Goal: Information Seeking & Learning: Learn about a topic

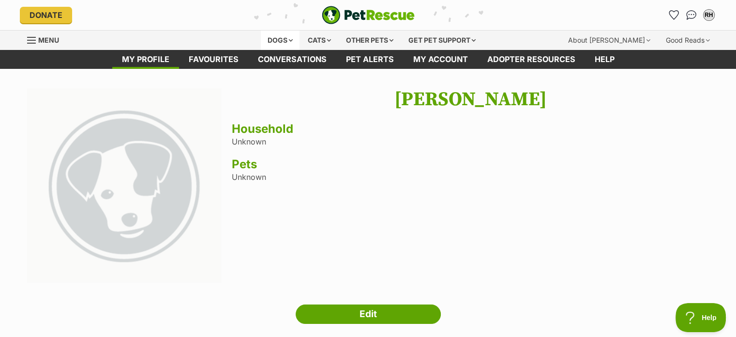
click at [275, 40] on div "Dogs" at bounding box center [280, 40] width 39 height 19
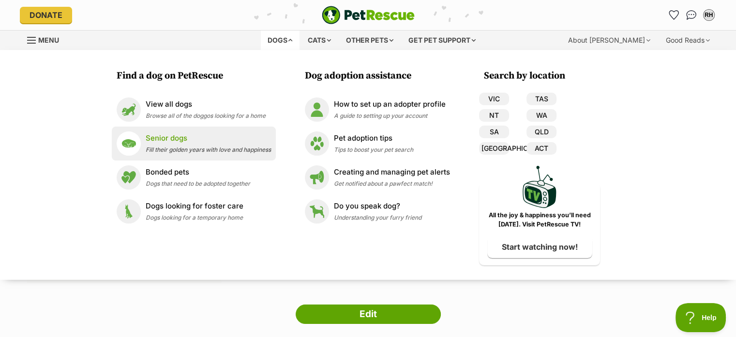
click at [153, 135] on p "Senior dogs" at bounding box center [208, 138] width 125 height 11
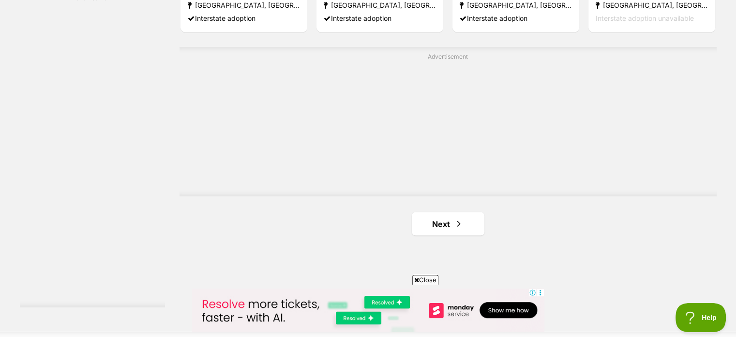
scroll to position [1743, 0]
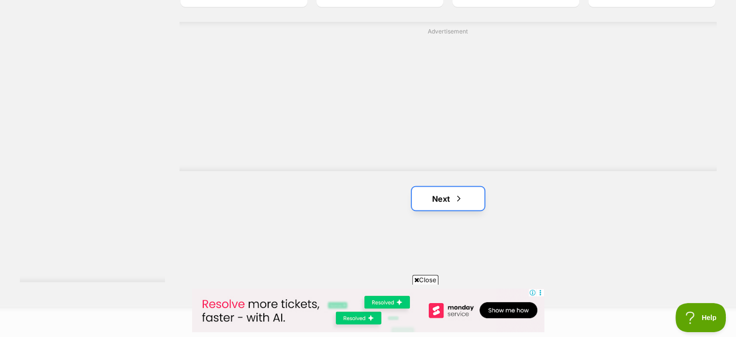
click at [449, 195] on link "Next" at bounding box center [448, 197] width 73 height 23
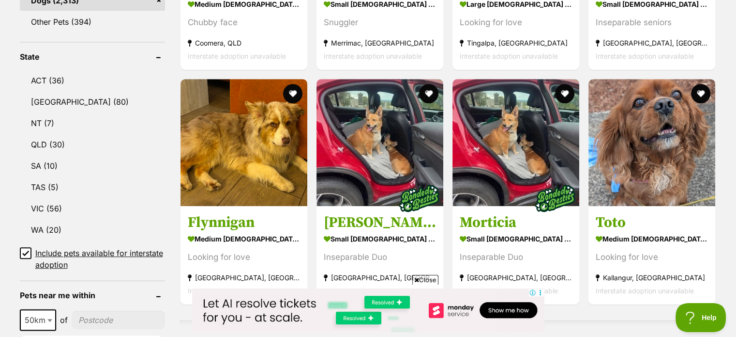
scroll to position [484, 0]
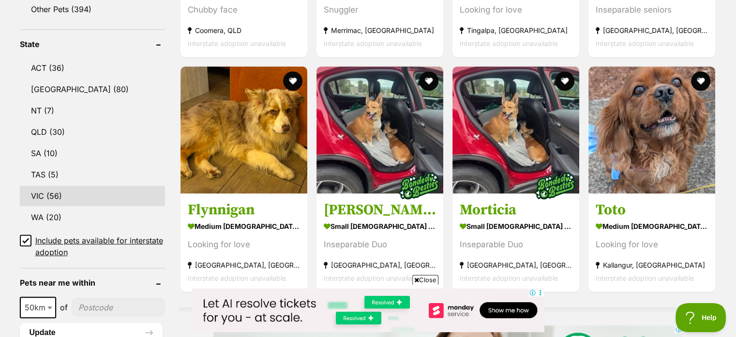
click at [40, 192] on link "VIC (56)" at bounding box center [92, 195] width 145 height 20
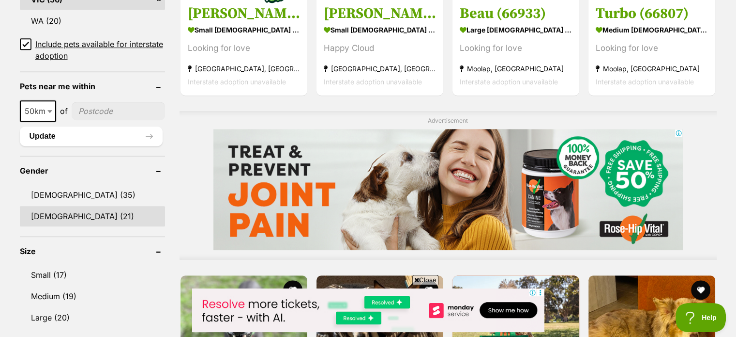
click at [68, 213] on link "Female (21)" at bounding box center [92, 216] width 145 height 20
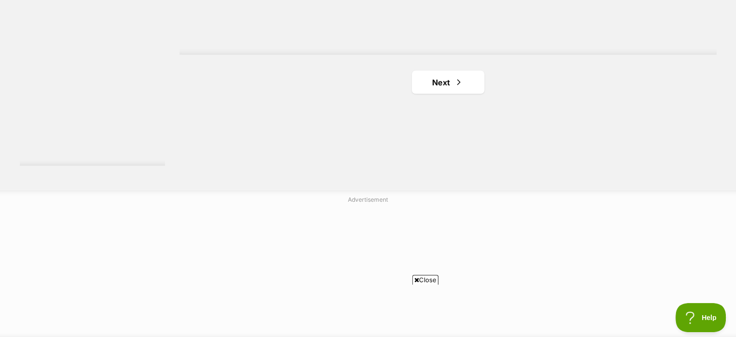
scroll to position [1840, 0]
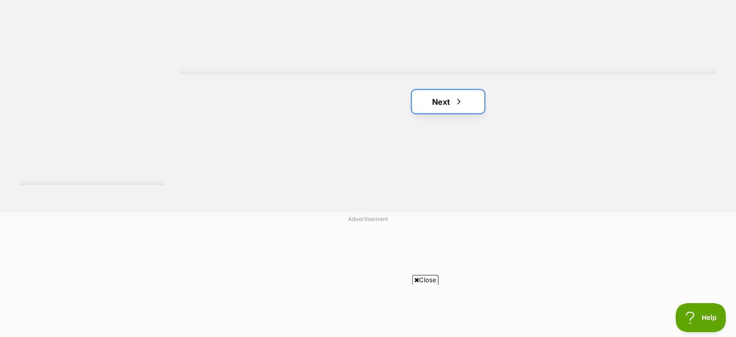
click at [448, 99] on link "Next" at bounding box center [448, 101] width 73 height 23
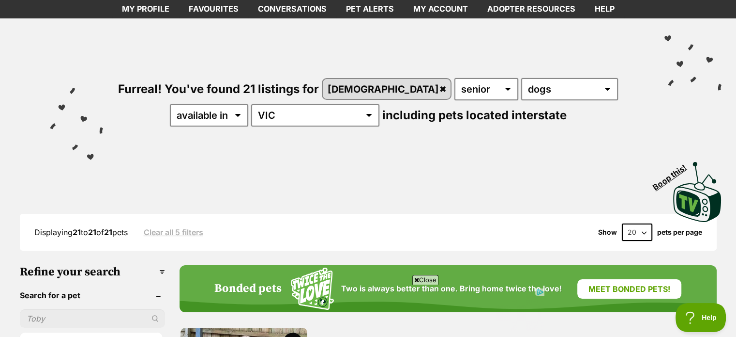
scroll to position [48, 0]
